Goal: Information Seeking & Learning: Find specific fact

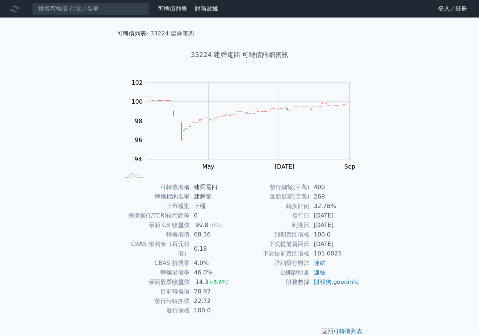
click at [128, 31] on link "可轉債列表" at bounding box center [131, 33] width 29 height 7
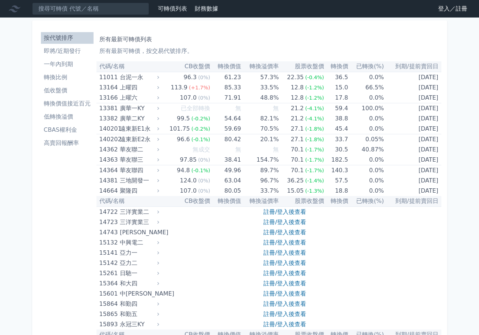
click at [73, 34] on li "按代號排序" at bounding box center [67, 38] width 53 height 9
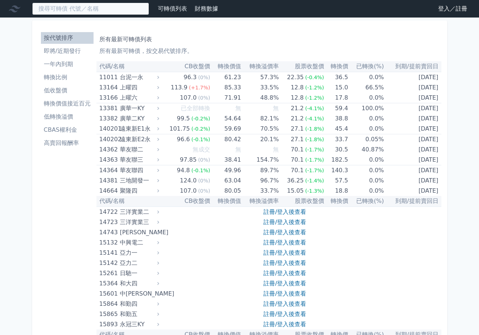
click at [88, 6] on input at bounding box center [90, 9] width 117 height 12
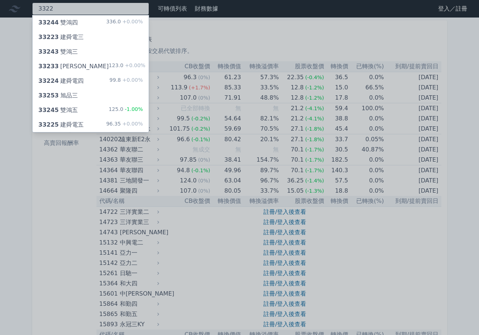
type input "3322"
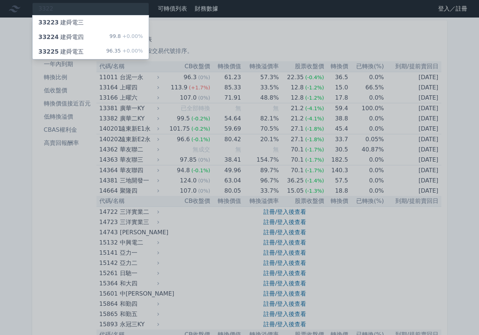
click at [89, 49] on div "33225 建舜電五 96.35 +0.00%" at bounding box center [90, 52] width 116 height 15
